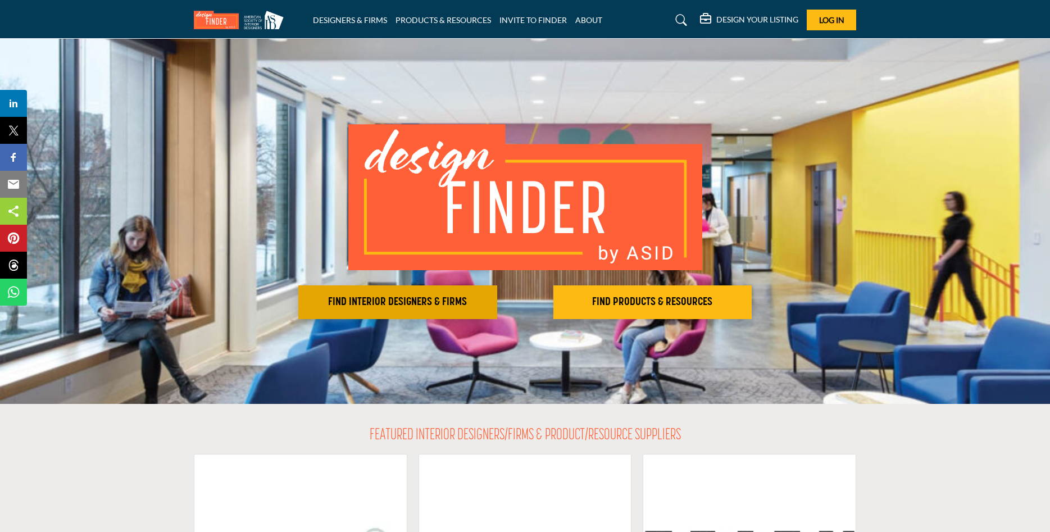
click at [446, 304] on h2 "FIND INTERIOR DESIGNERS & FIRMS" at bounding box center [398, 302] width 192 height 13
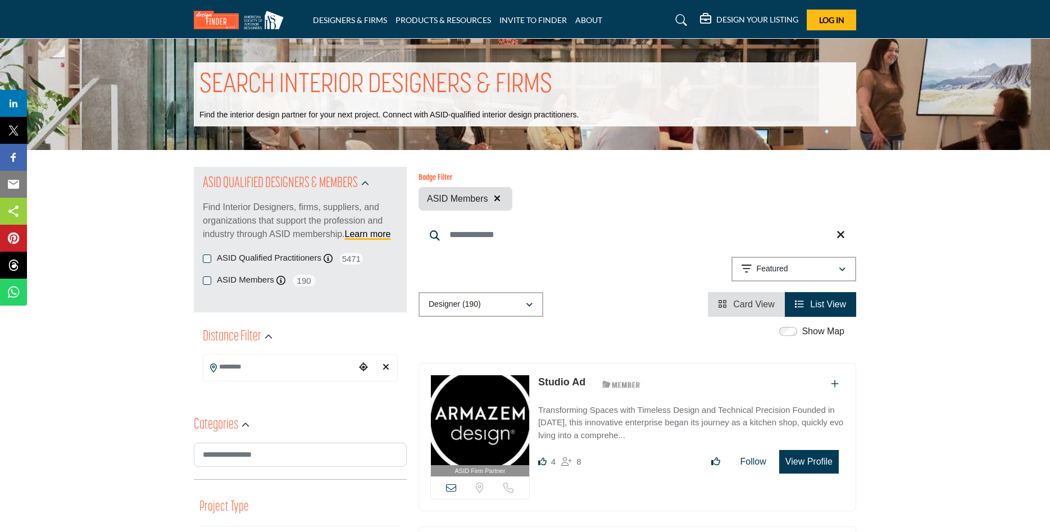
scroll to position [57, 0]
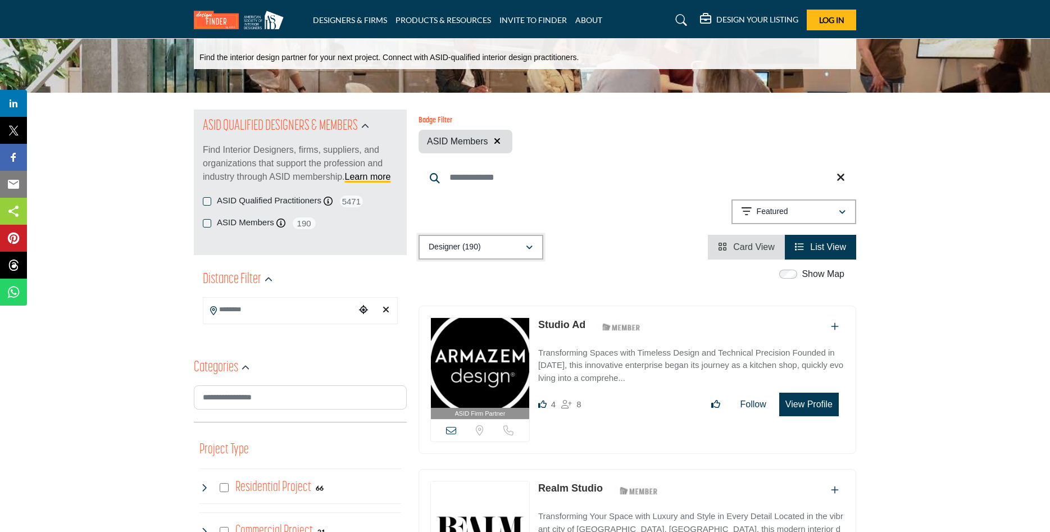
click at [532, 246] on icon "button" at bounding box center [529, 248] width 7 height 8
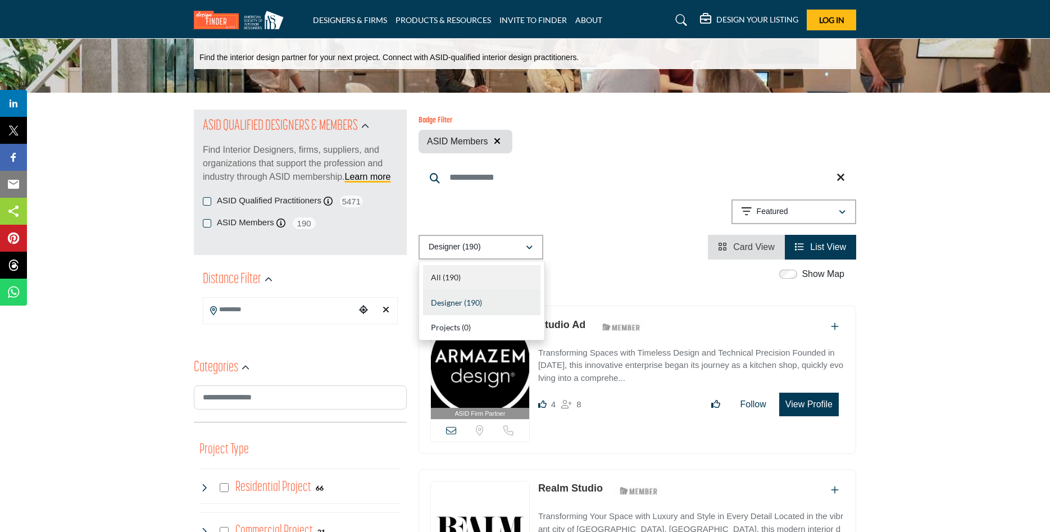
click at [457, 278] on b "(190)" at bounding box center [452, 278] width 18 height 10
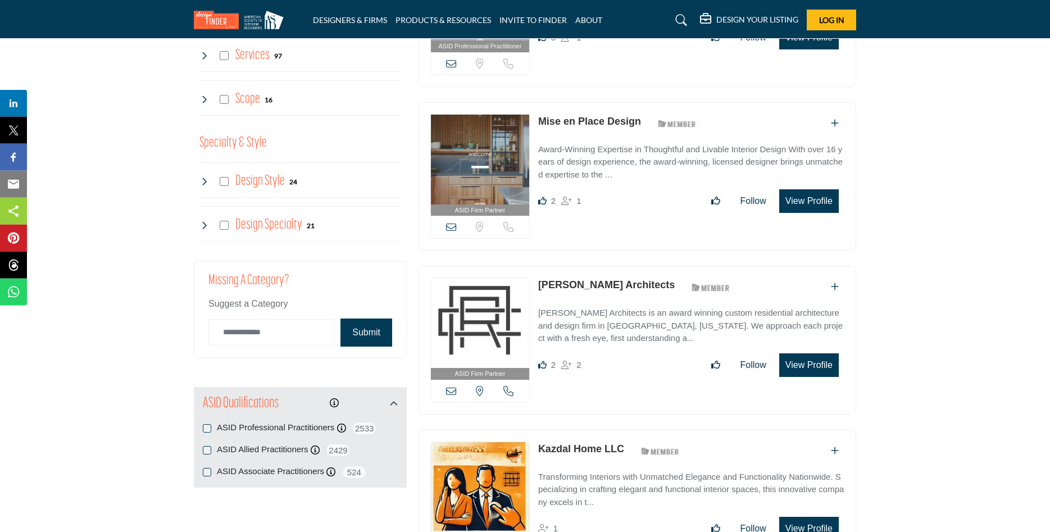
scroll to position [974, 0]
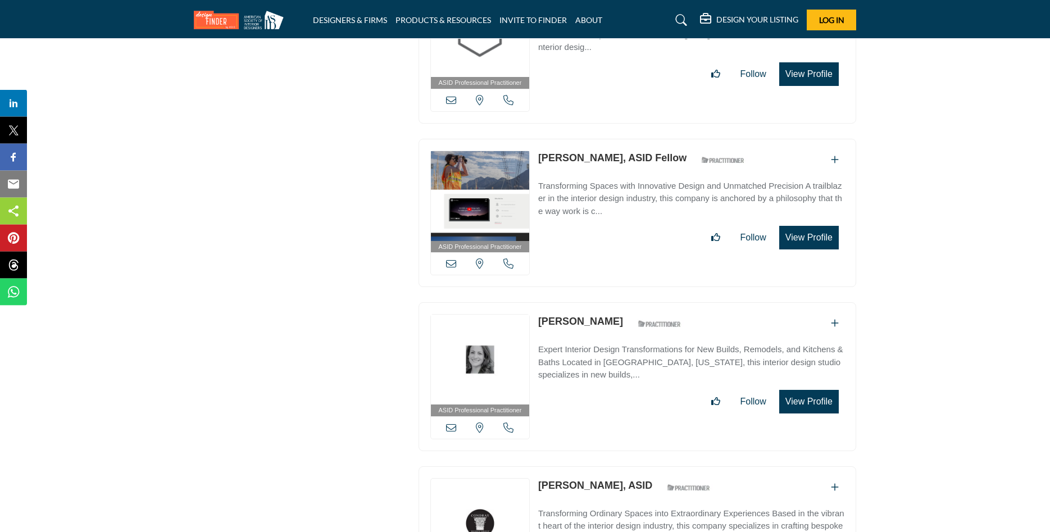
scroll to position [18896, 0]
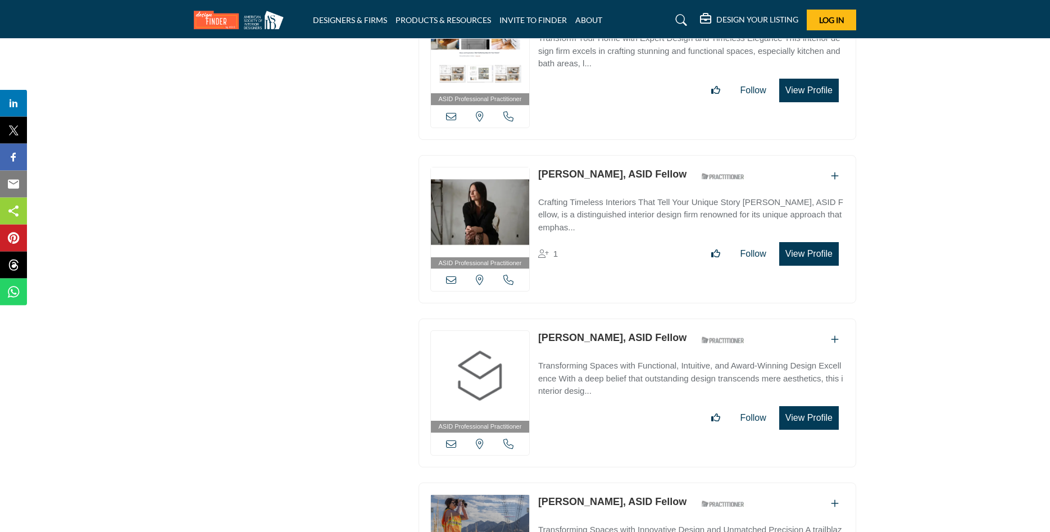
click at [796, 406] on button "View Profile" at bounding box center [809, 418] width 60 height 24
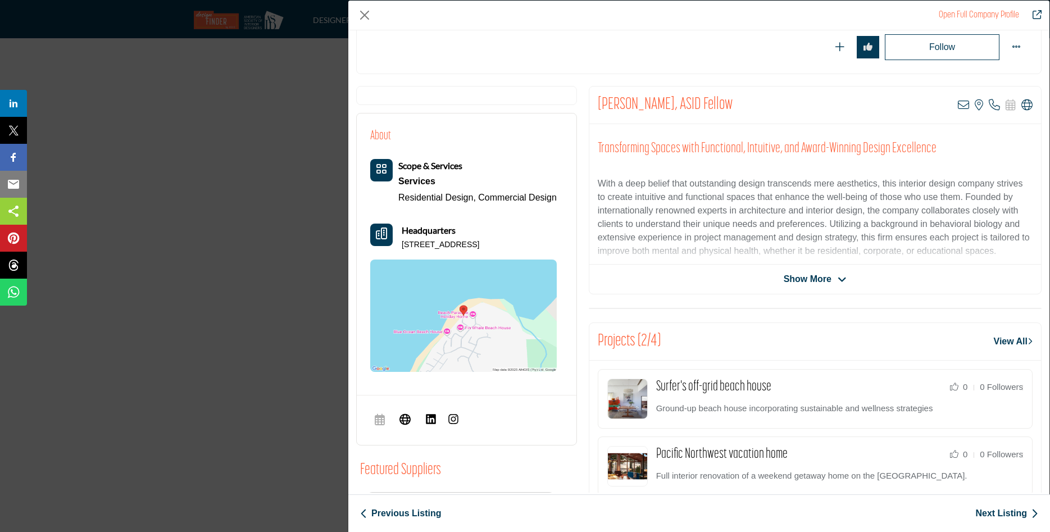
scroll to position [110, 0]
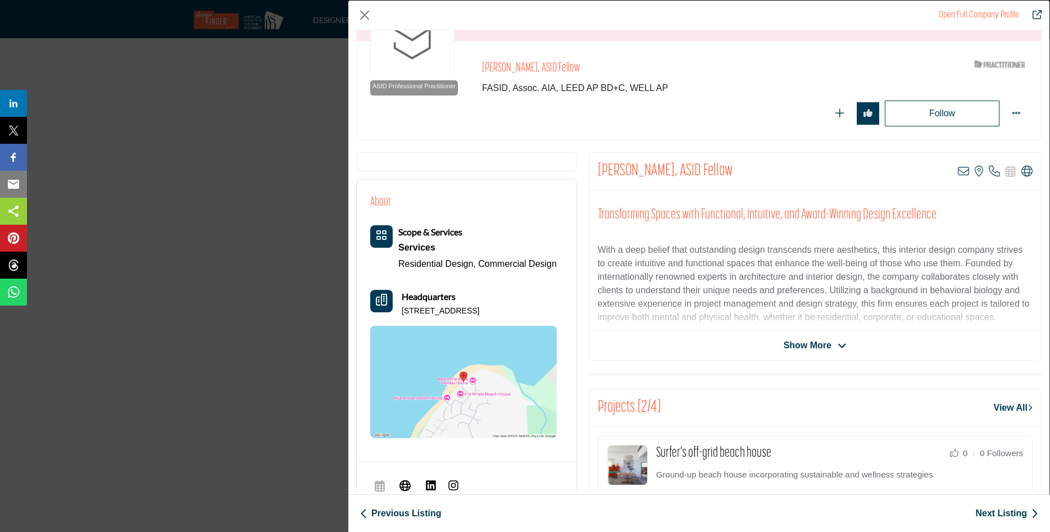
click at [813, 346] on span "Show More" at bounding box center [808, 345] width 48 height 13
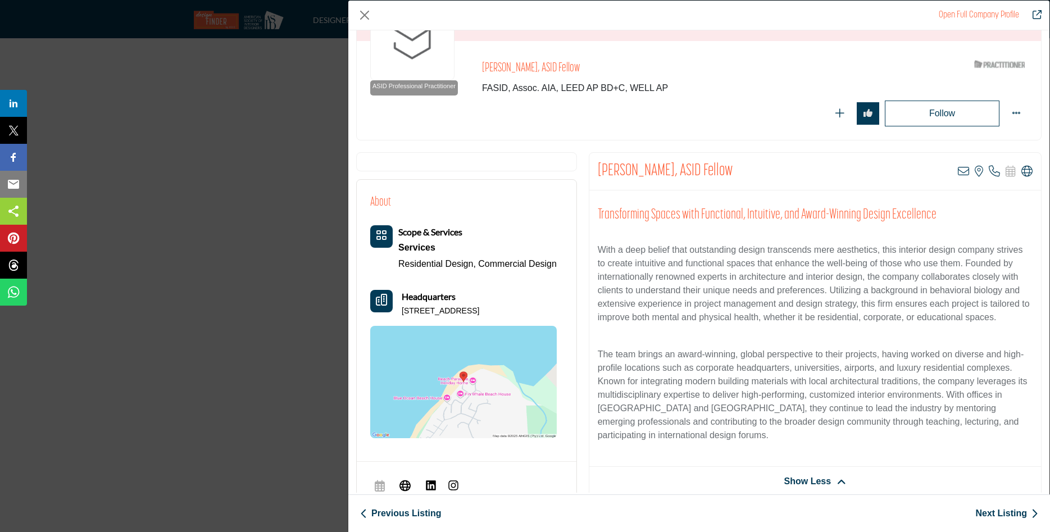
scroll to position [0, 0]
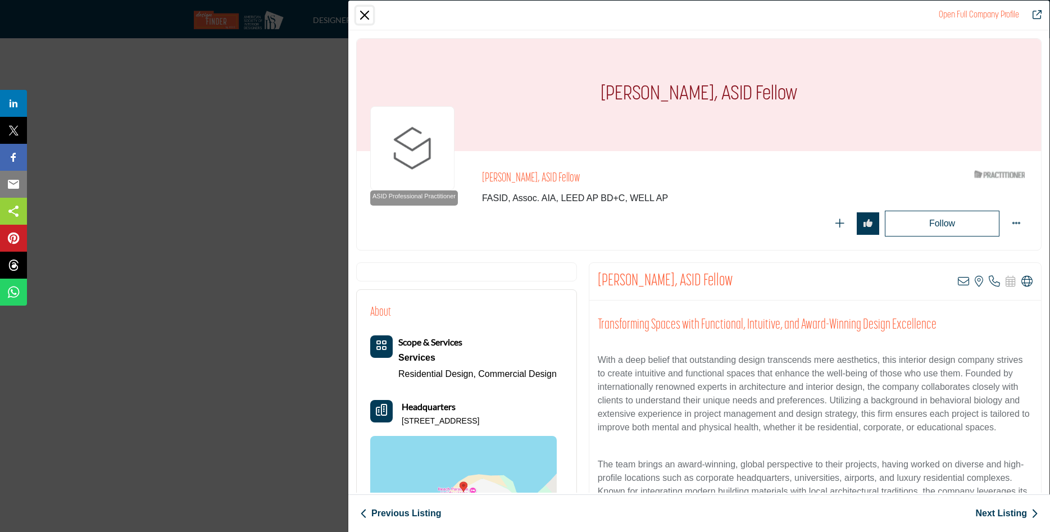
click at [364, 10] on button "Close" at bounding box center [364, 15] width 17 height 17
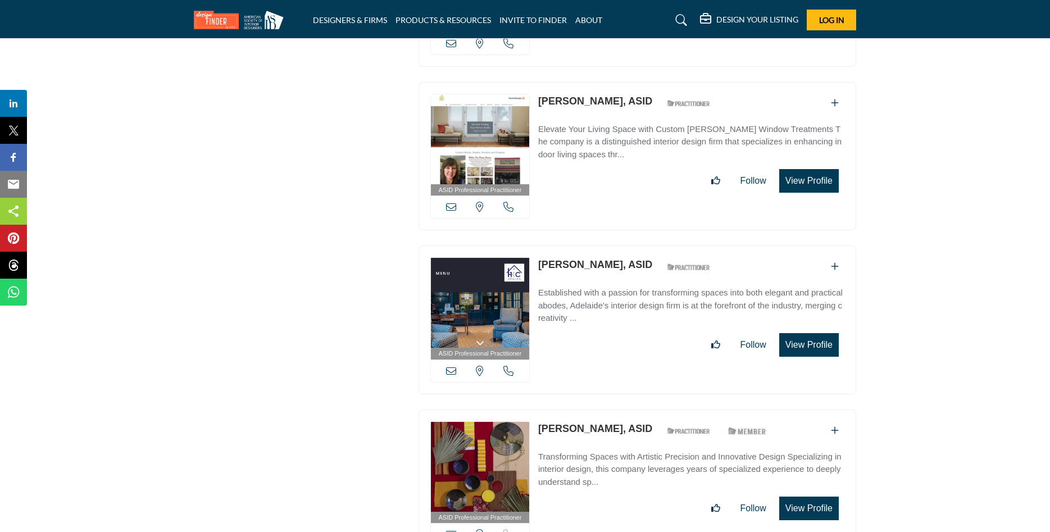
scroll to position [23251, 0]
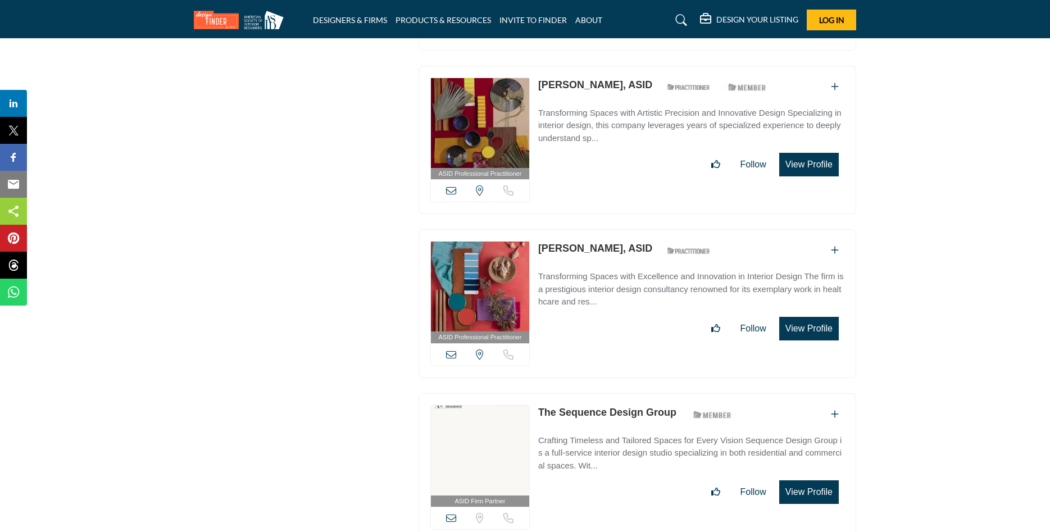
click at [809, 317] on button "View Profile" at bounding box center [809, 329] width 60 height 24
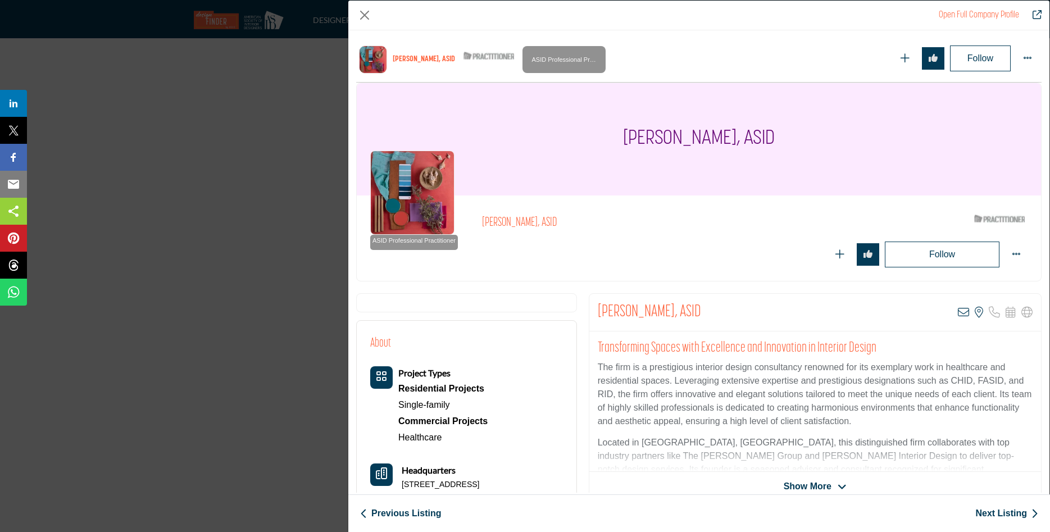
scroll to position [0, 0]
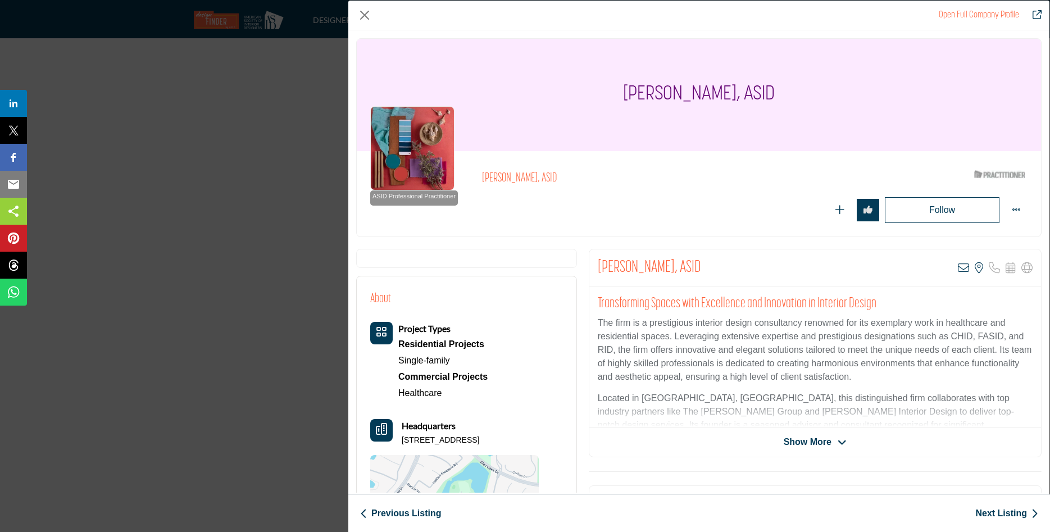
click at [967, 16] on link "Open Full Company Profile" at bounding box center [979, 15] width 80 height 9
click at [1037, 13] on icon "Redirect to sonya-odell" at bounding box center [1037, 14] width 9 height 9
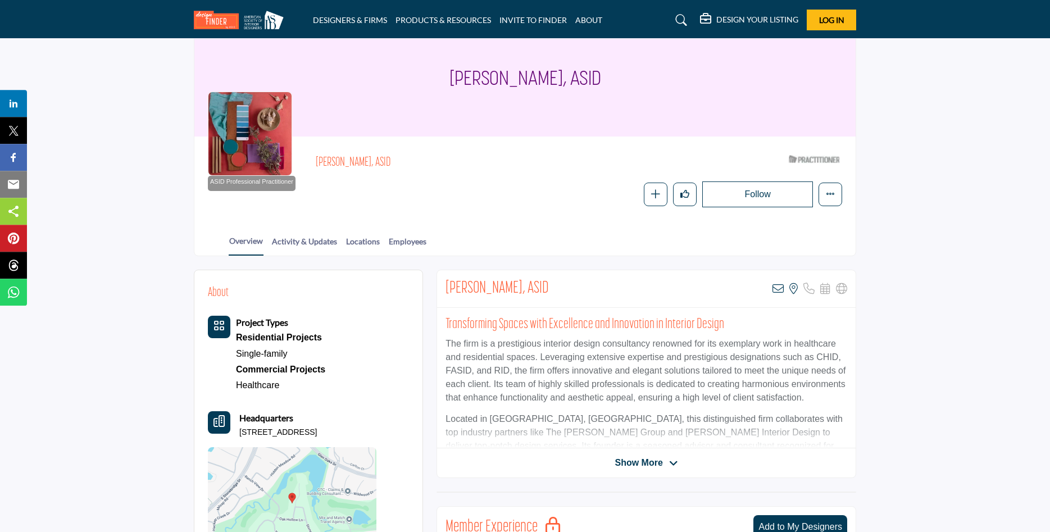
scroll to position [57, 0]
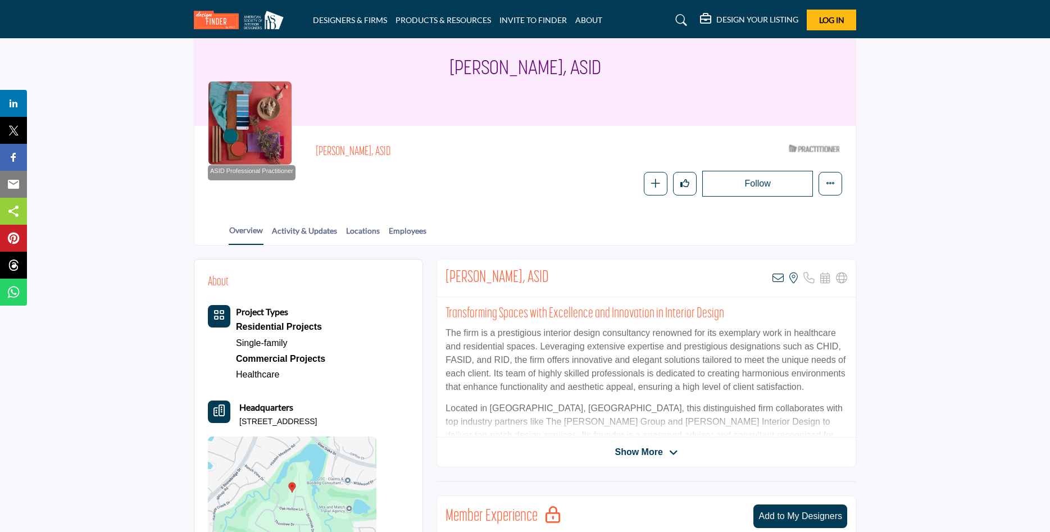
click at [644, 449] on span "Show More" at bounding box center [639, 452] width 48 height 13
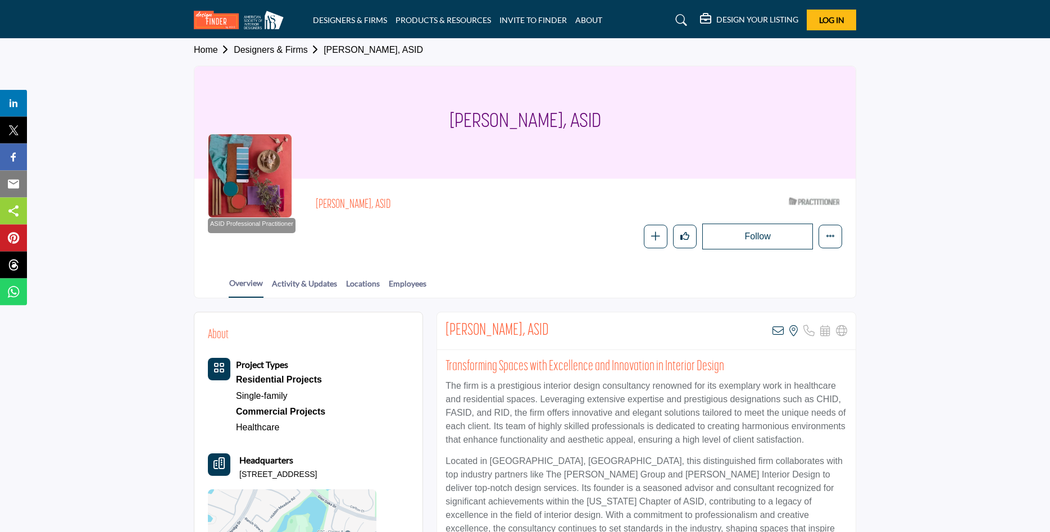
scroll to position [0, 0]
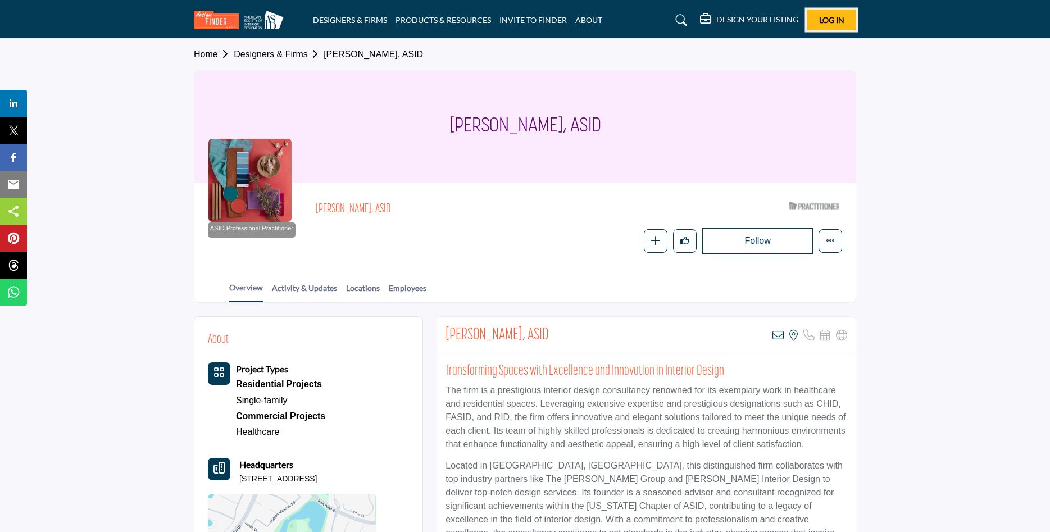
click at [831, 13] on button "Log In" at bounding box center [831, 20] width 49 height 21
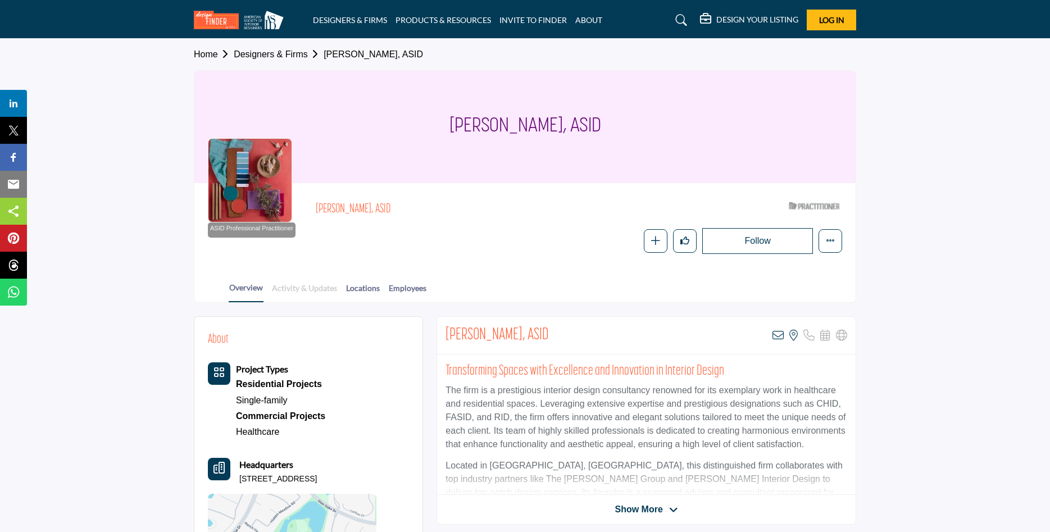
click at [312, 285] on link "Activity & Updates" at bounding box center [304, 292] width 66 height 20
click at [374, 285] on link "Locations" at bounding box center [363, 292] width 35 height 20
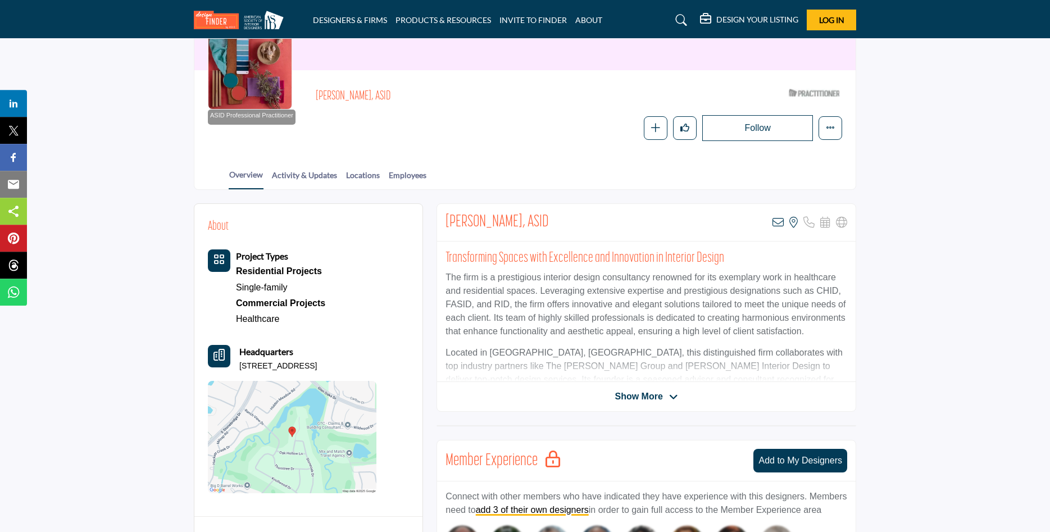
scroll to position [115, 0]
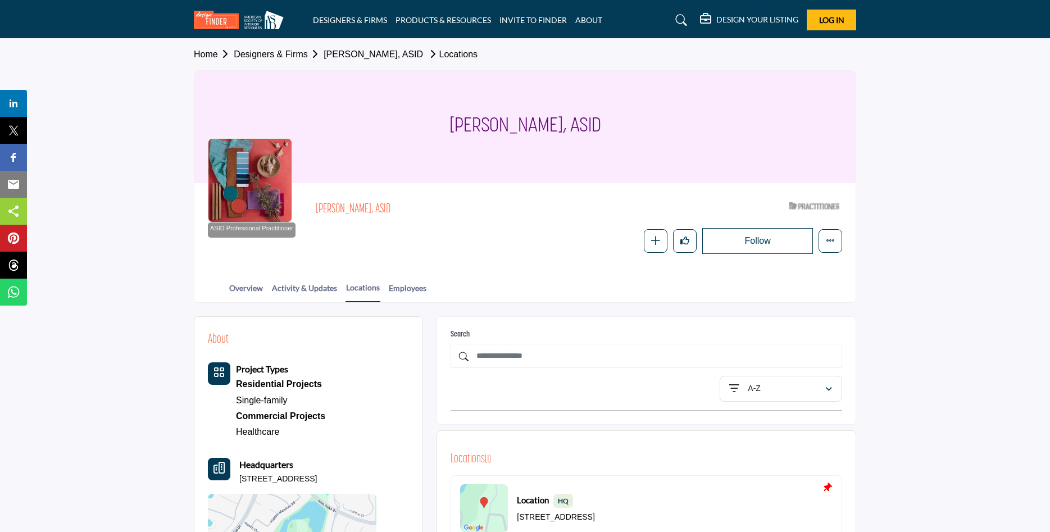
scroll to position [57, 0]
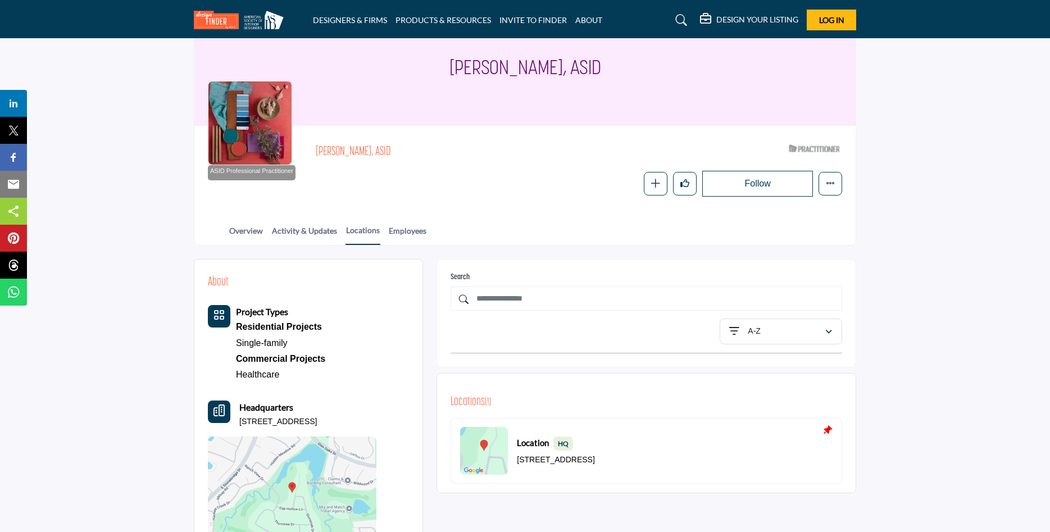
click at [755, 17] on h5 "DESIGN YOUR LISTING" at bounding box center [757, 20] width 82 height 10
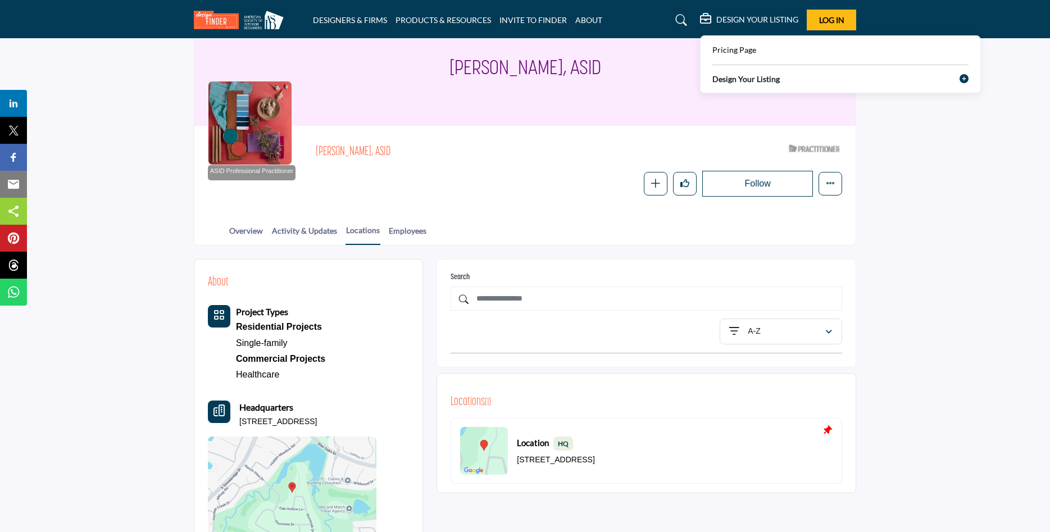
click at [763, 79] on b "Design Your Listing" at bounding box center [745, 79] width 67 height 12
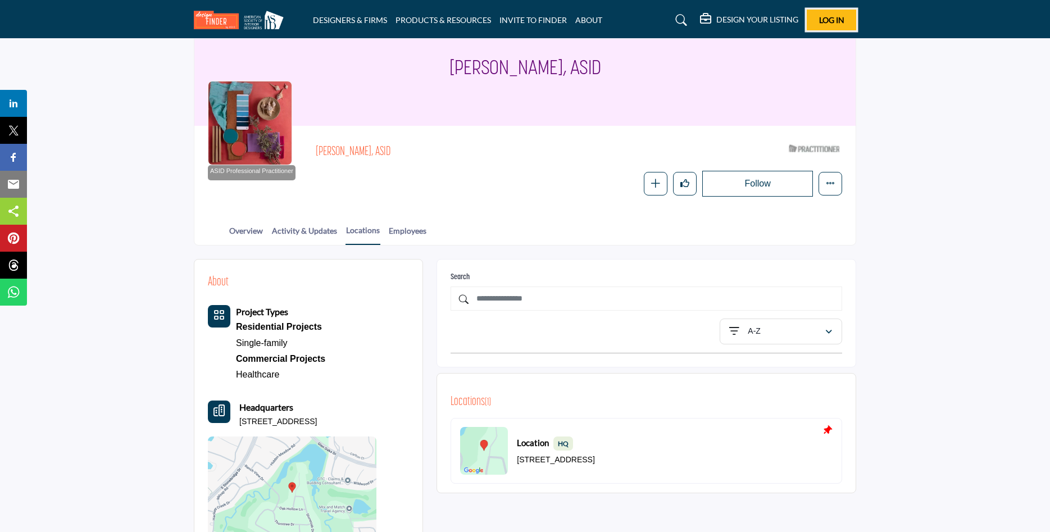
click at [828, 15] on span "Log In" at bounding box center [831, 20] width 25 height 10
